Goal: Transaction & Acquisition: Purchase product/service

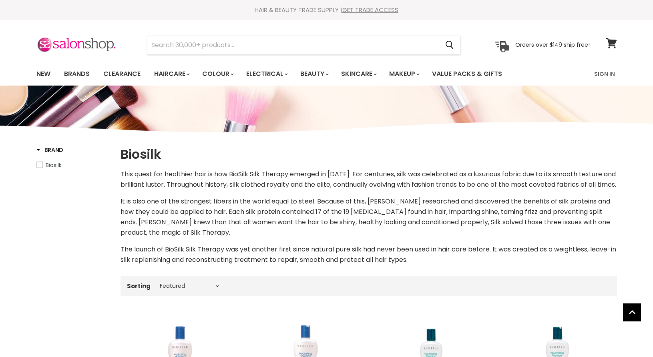
select select "manual"
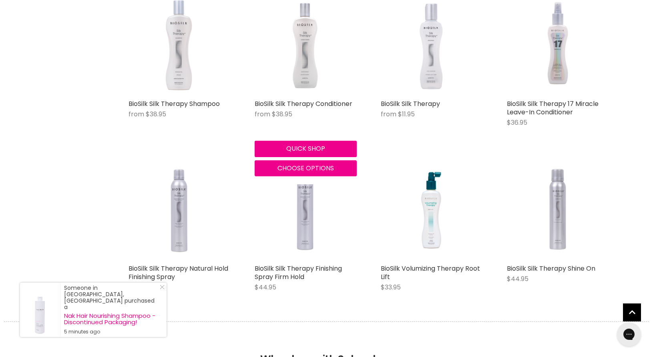
scroll to position [653, 0]
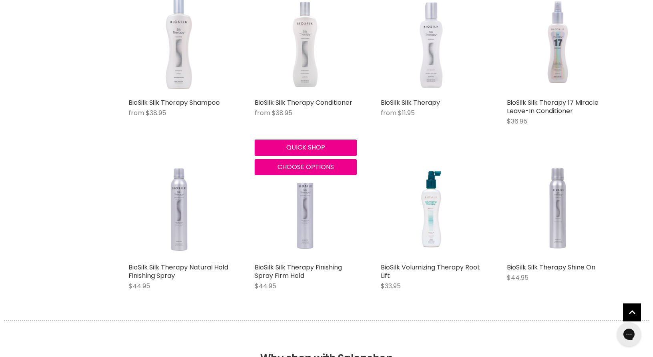
click at [309, 68] on img "Main content" at bounding box center [305, 43] width 66 height 102
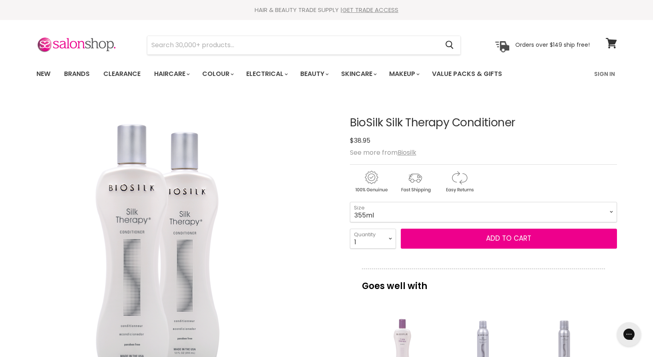
click at [317, 308] on div "Click or scroll to zoom Tap or pinch to zoom" at bounding box center [185, 246] width 299 height 299
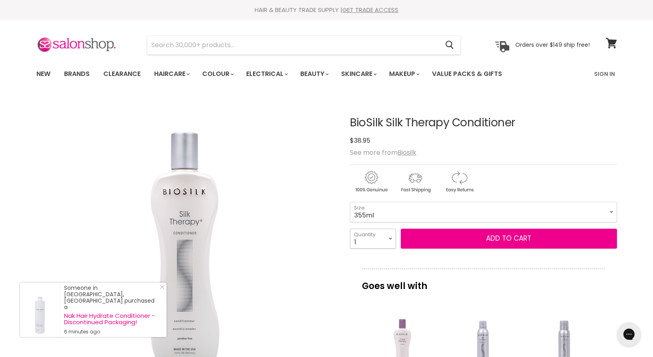
click at [350, 229] on select "1 2 3 4 5 6 7 8 9 10+" at bounding box center [373, 239] width 46 height 20
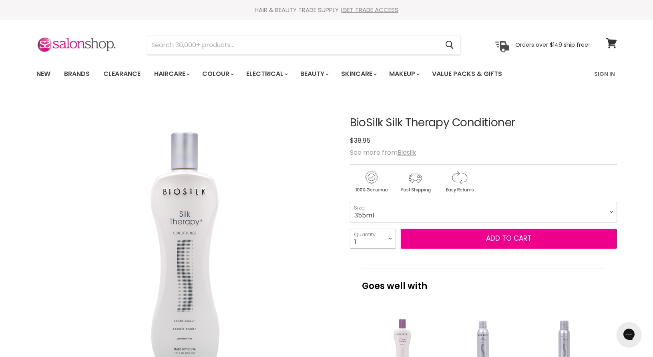
select select "4"
click option "4" at bounding box center [0, 0] width 0 height 0
type input "4"
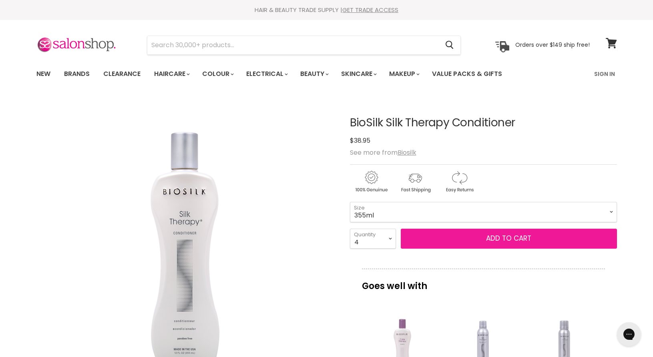
click at [475, 232] on button "Add to cart" at bounding box center [509, 239] width 216 height 20
click at [511, 233] on button "Add to cart" at bounding box center [509, 239] width 216 height 20
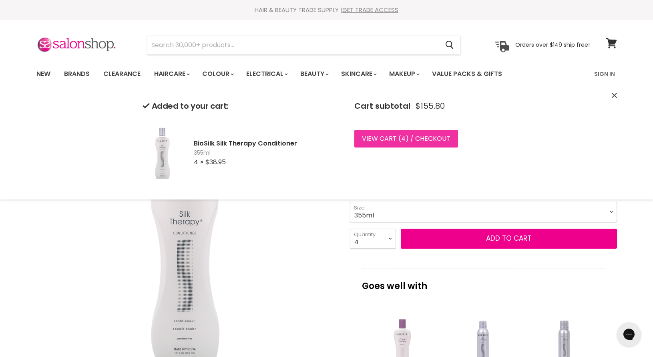
click at [388, 136] on link "View cart ( 4 ) / Checkout" at bounding box center [406, 139] width 104 height 18
